Goal: Communication & Community: Participate in discussion

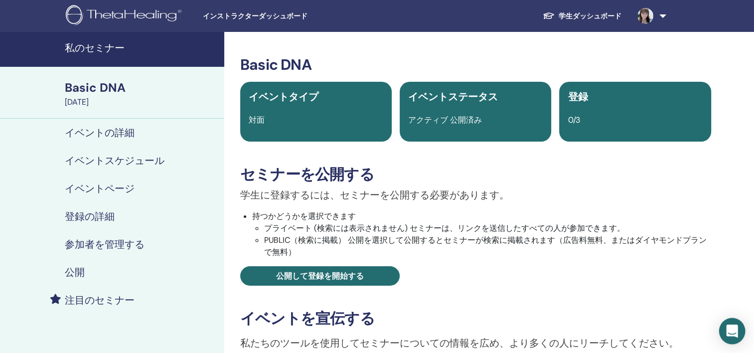
click at [728, 333] on icon "Open Intercom Messenger" at bounding box center [731, 331] width 11 height 13
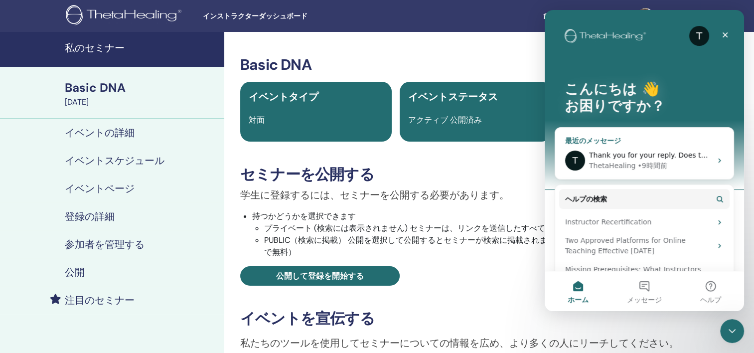
click at [680, 170] on div "ThetaHealing • 9時間前" at bounding box center [650, 166] width 123 height 10
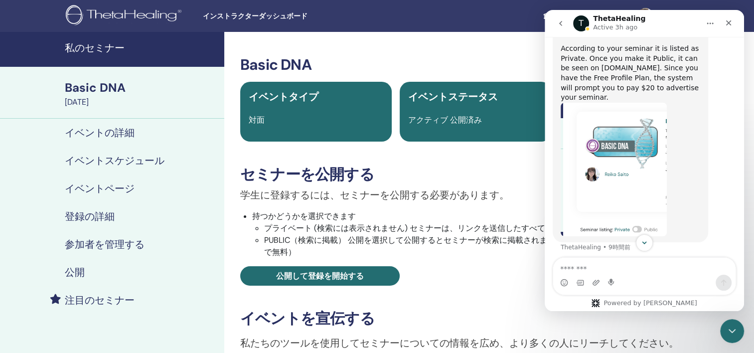
scroll to position [843, 0]
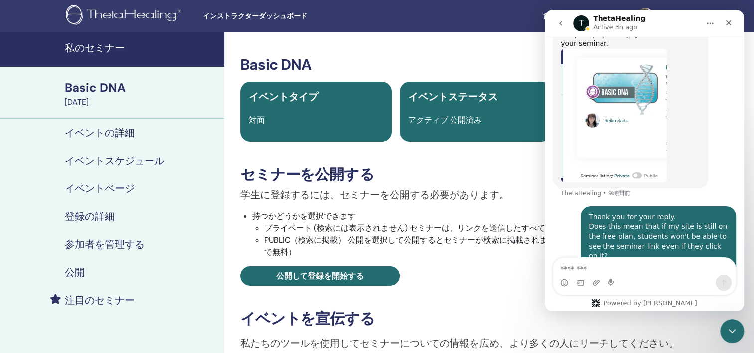
click at [608, 29] on p "Active 3h ago" at bounding box center [615, 27] width 44 height 10
click at [578, 27] on div "T" at bounding box center [581, 23] width 16 height 16
click at [581, 267] on textarea "Message…" at bounding box center [644, 266] width 182 height 17
click at [617, 270] on textarea "Message…" at bounding box center [644, 266] width 182 height 17
paste textarea "**********"
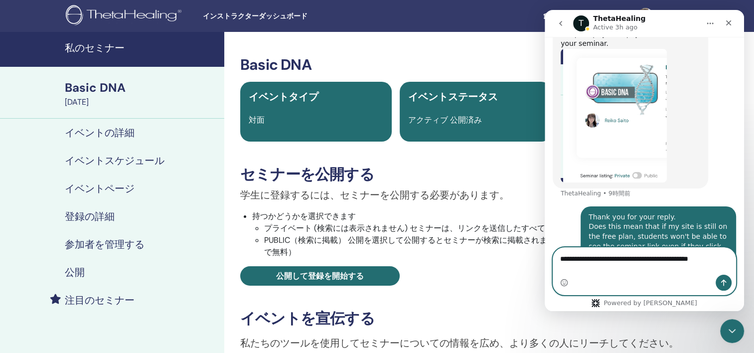
type textarea "**********"
click at [729, 281] on button "メッセージを送信…" at bounding box center [724, 283] width 16 height 16
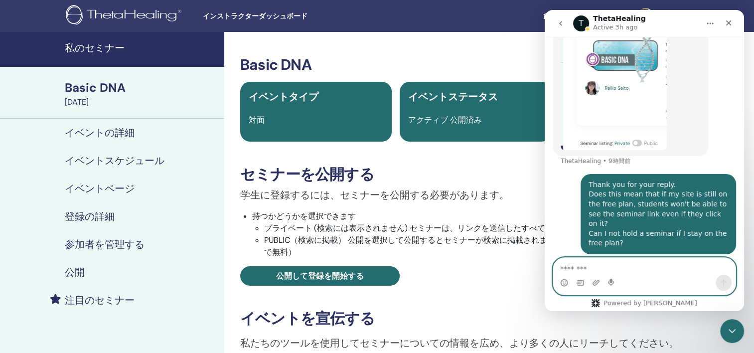
scroll to position [882, 0]
